Goal: Information Seeking & Learning: Learn about a topic

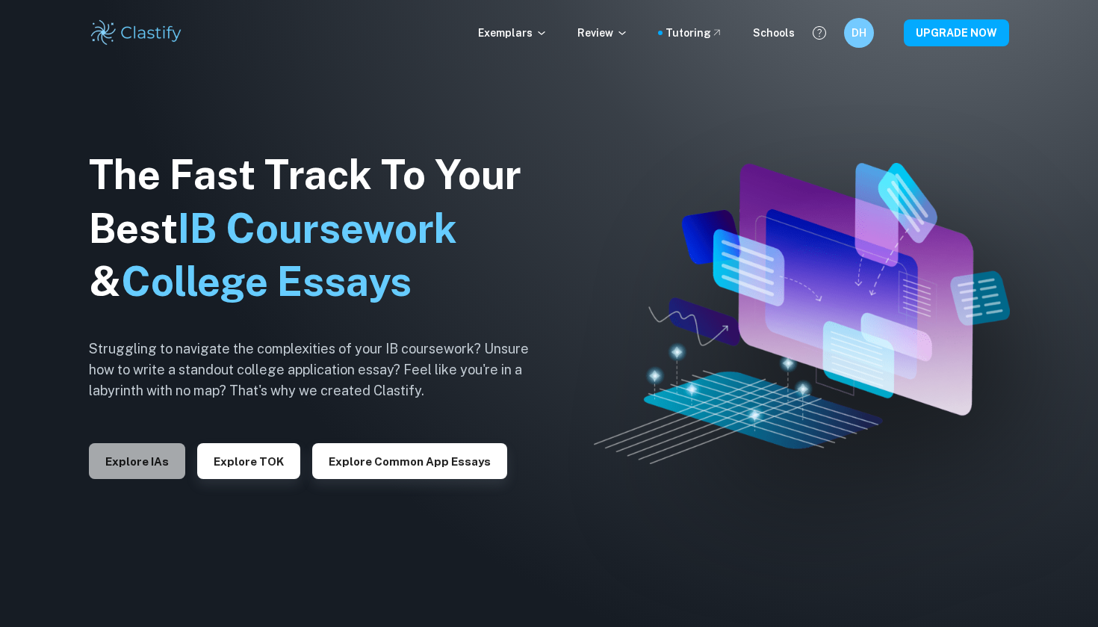
click at [162, 463] on button "Explore IAs" at bounding box center [137, 461] width 96 height 36
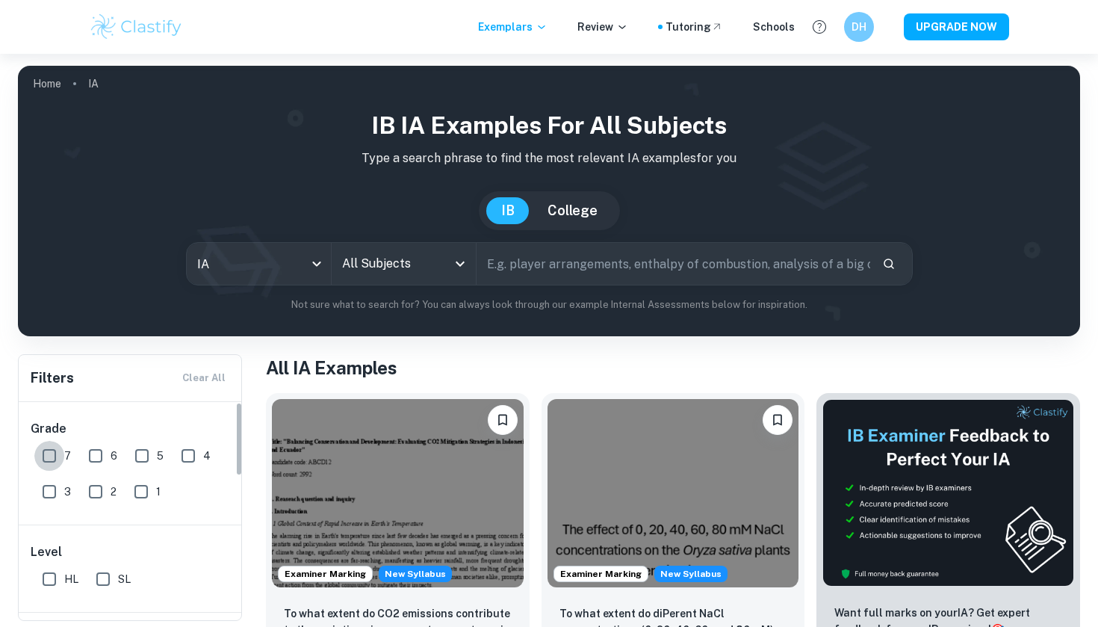
click at [49, 454] on input "7" at bounding box center [49, 456] width 30 height 30
checkbox input "true"
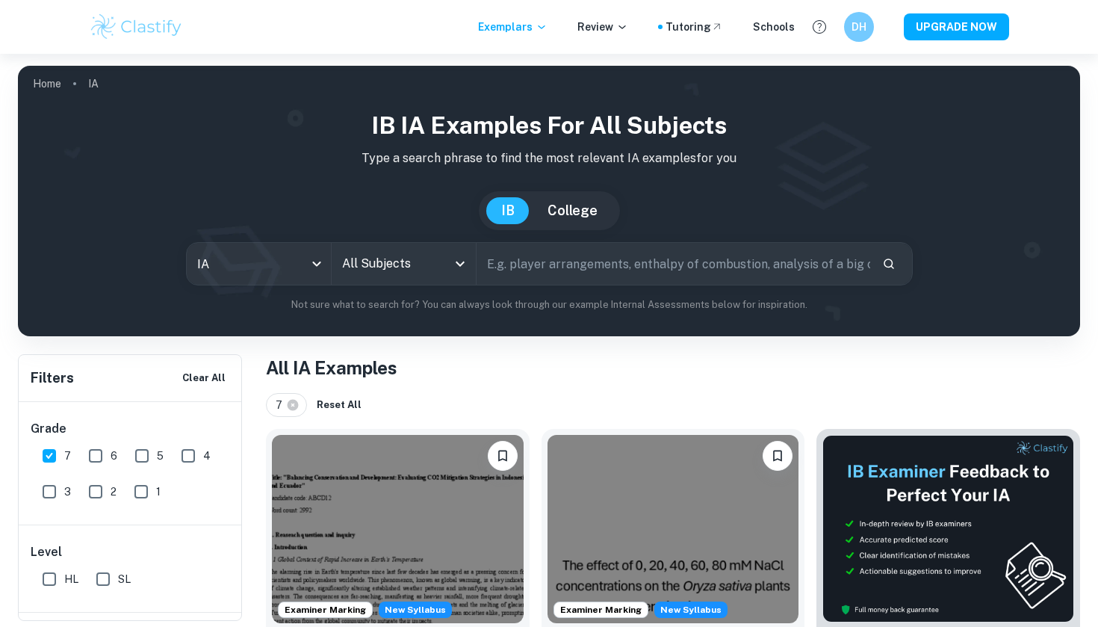
click at [563, 262] on input "text" at bounding box center [673, 264] width 394 height 42
click at [468, 257] on icon "Open" at bounding box center [460, 264] width 18 height 18
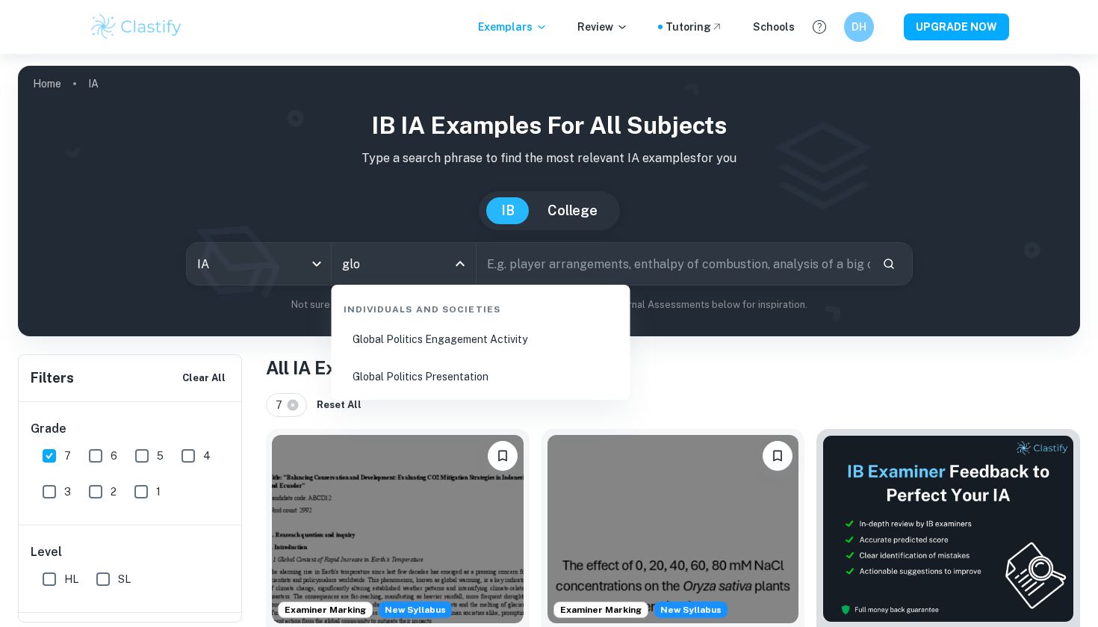
scroll to position [3, 0]
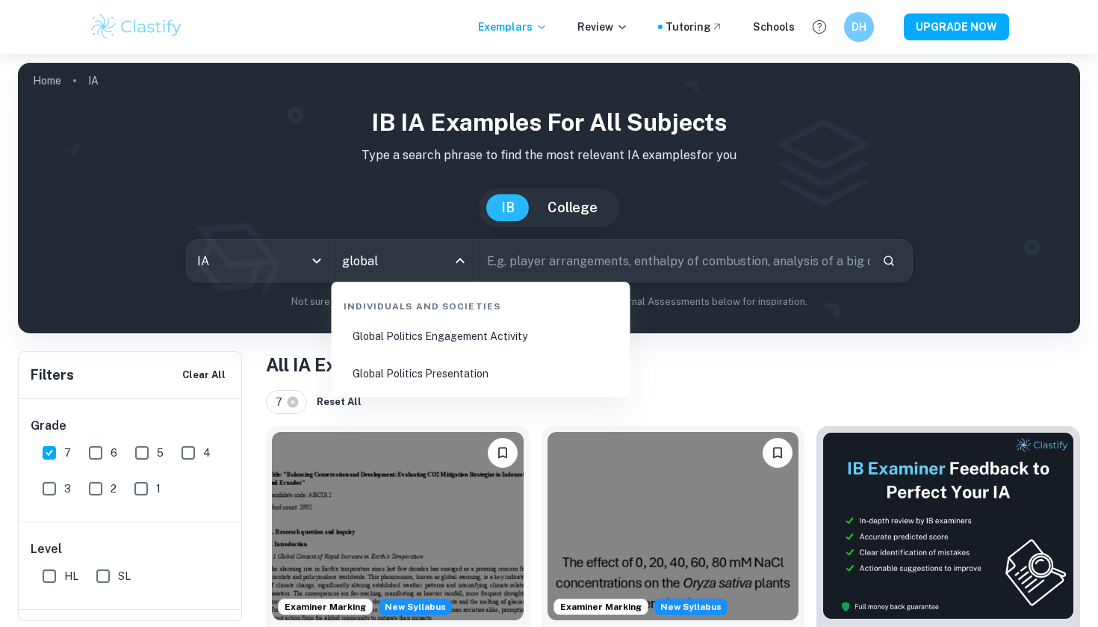
click at [454, 370] on li "Global Politics Presentation" at bounding box center [481, 373] width 287 height 34
type input "Global Politics Presentation"
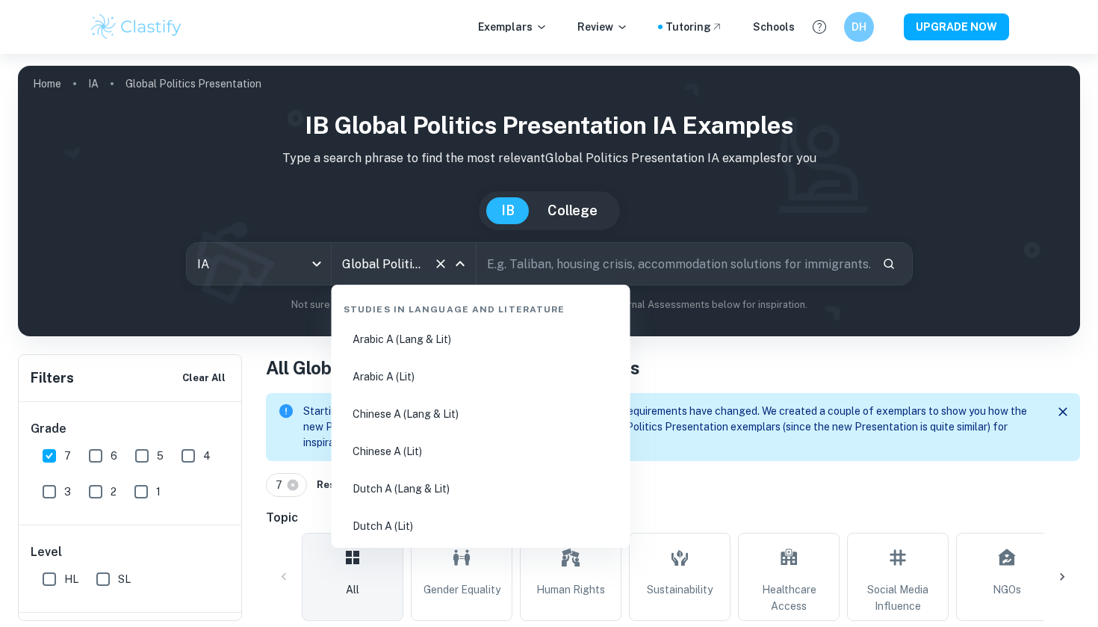
click at [423, 261] on input "Global Politics Presentation" at bounding box center [382, 263] width 89 height 28
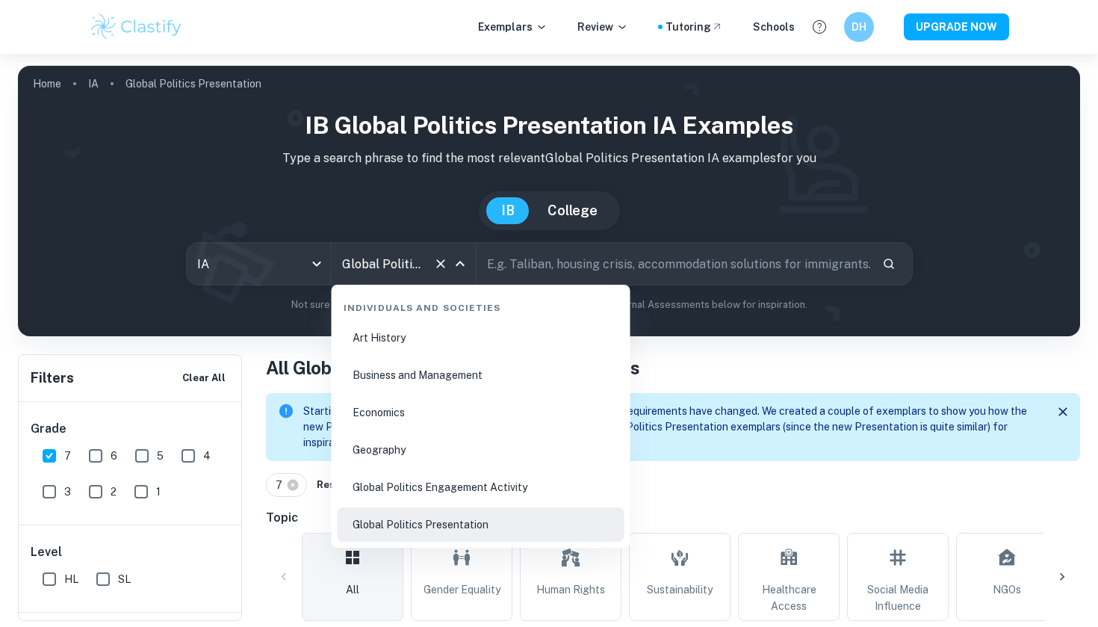
click at [453, 492] on li "Global Politics Engagement Activity" at bounding box center [481, 487] width 287 height 34
type input "Global Politics Engagement Activity"
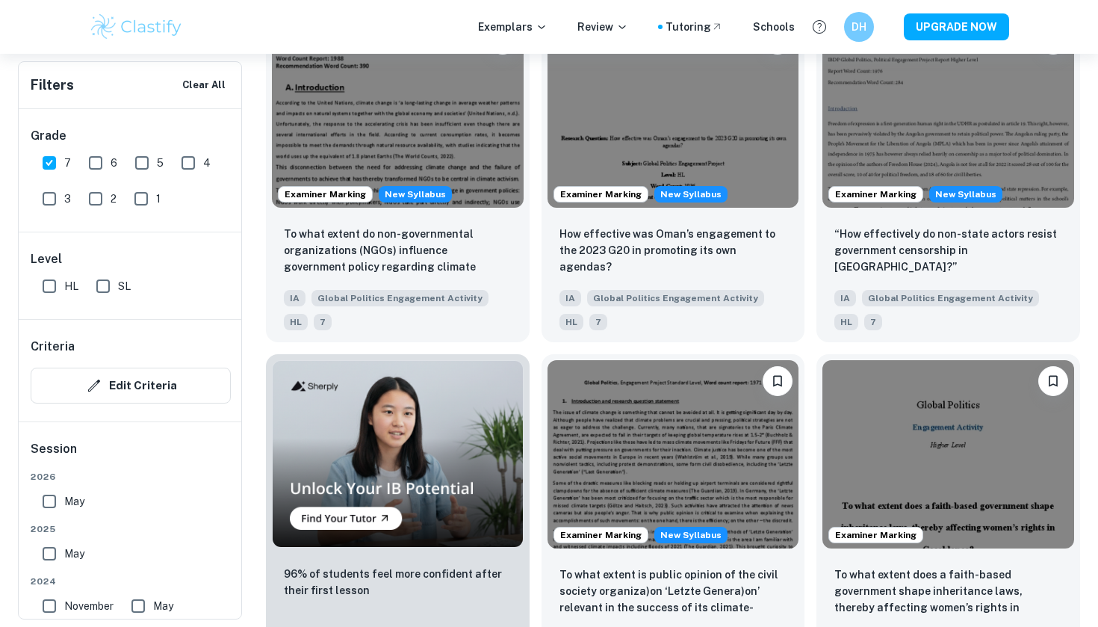
scroll to position [656, 0]
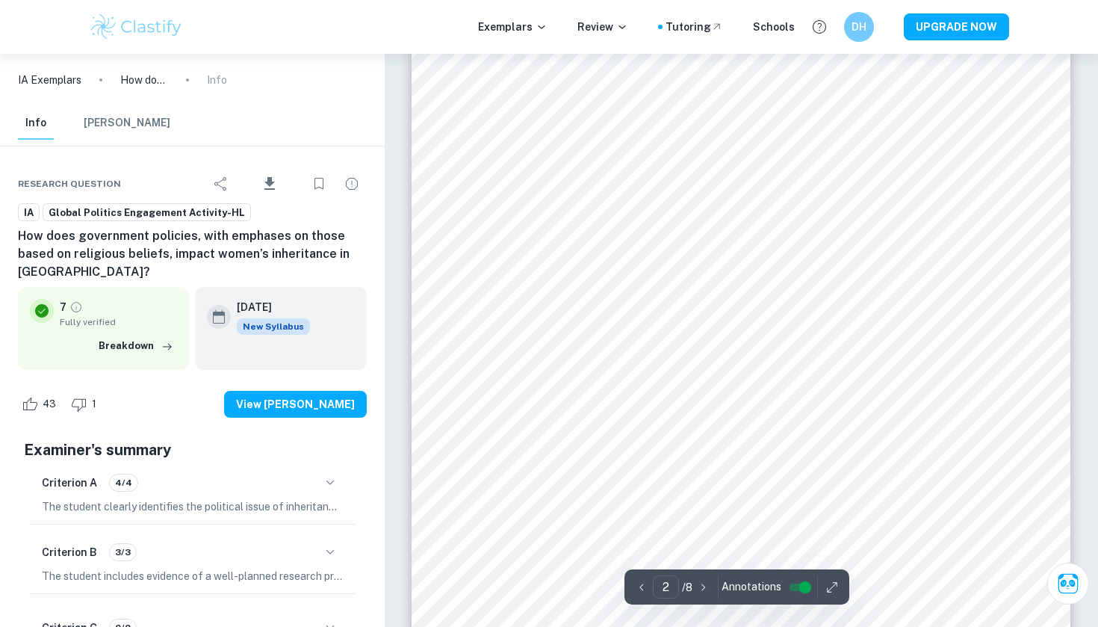
scroll to position [1278, 0]
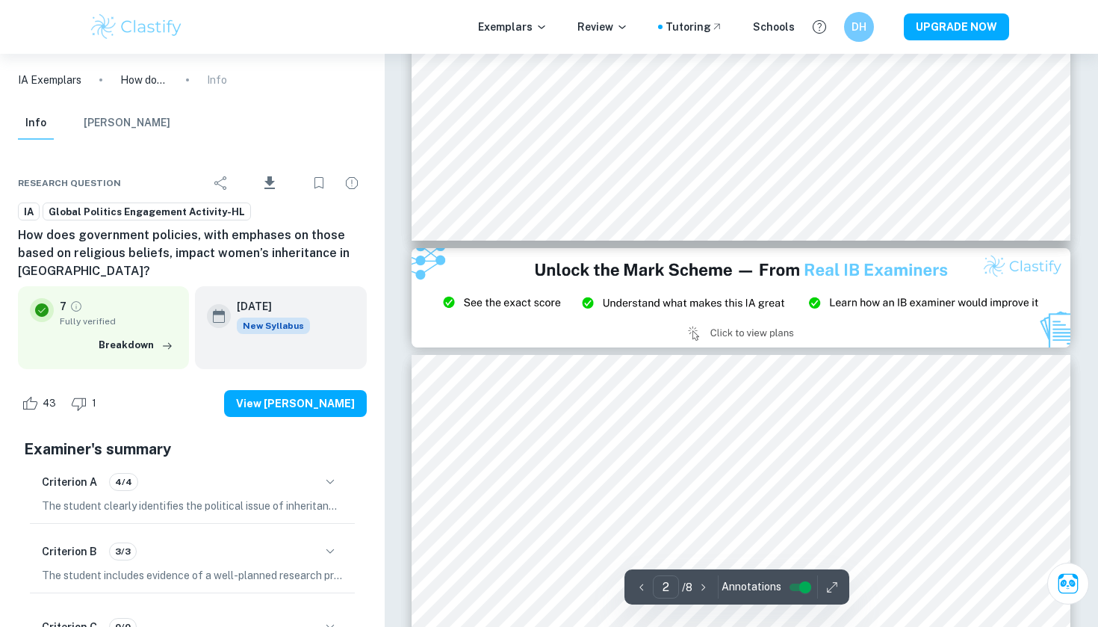
type input "3"
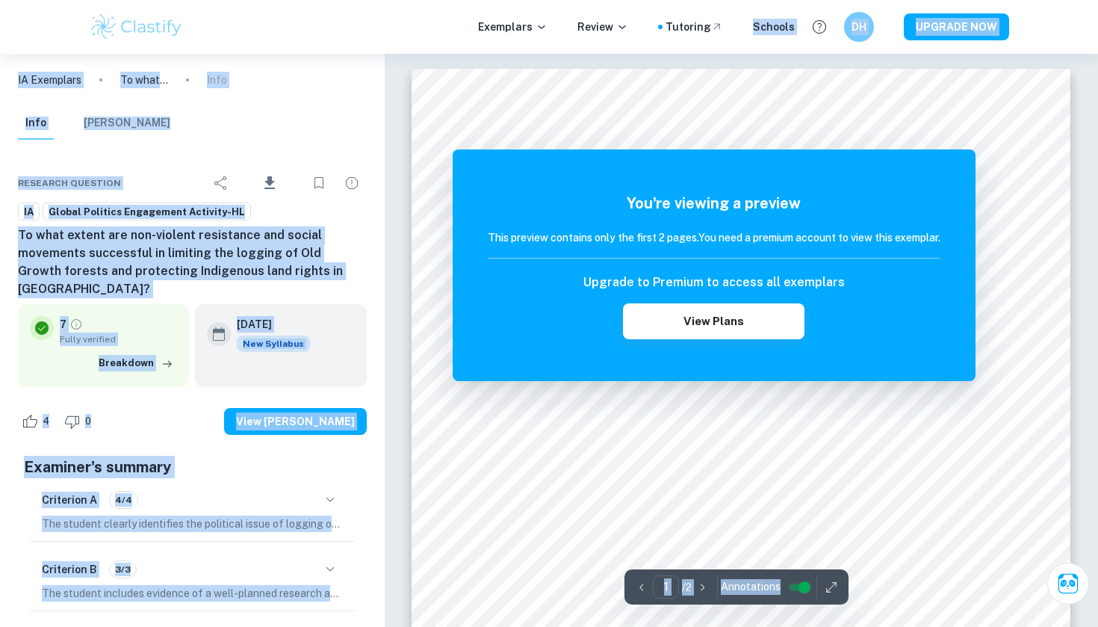
drag, startPoint x: 778, startPoint y: 2, endPoint x: 739, endPoint y: -10, distance: 41.3
click at [739, 0] on html "We value your privacy We use cookies to enhance your browsing experience, serve…" at bounding box center [549, 313] width 1098 height 627
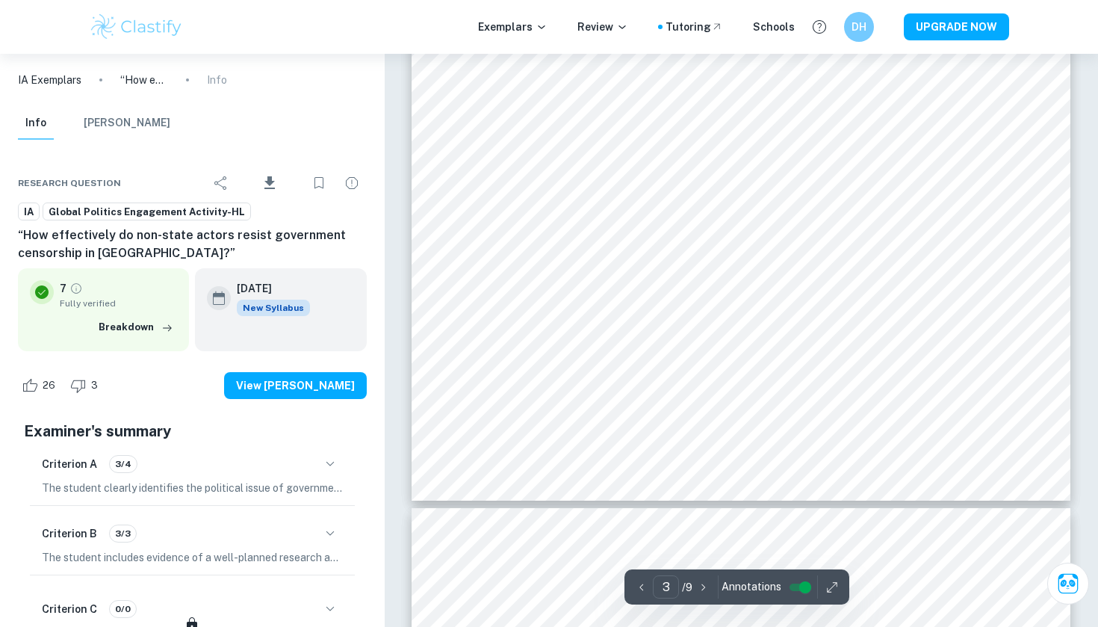
scroll to position [2353, 0]
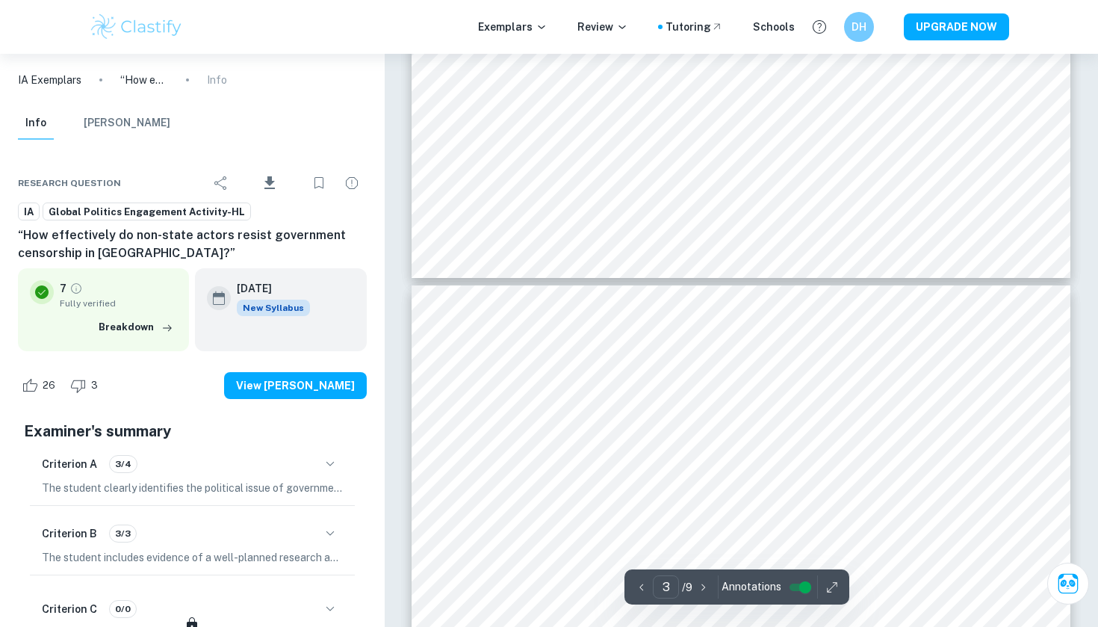
type input "4"
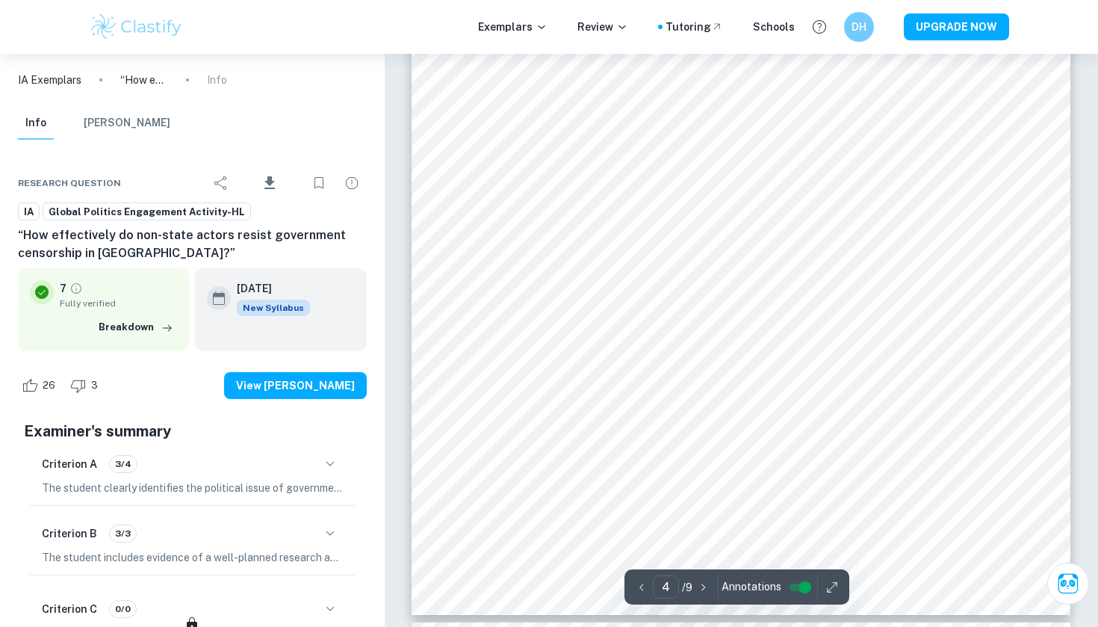
scroll to position [3186, 0]
